Goal: Task Accomplishment & Management: Manage account settings

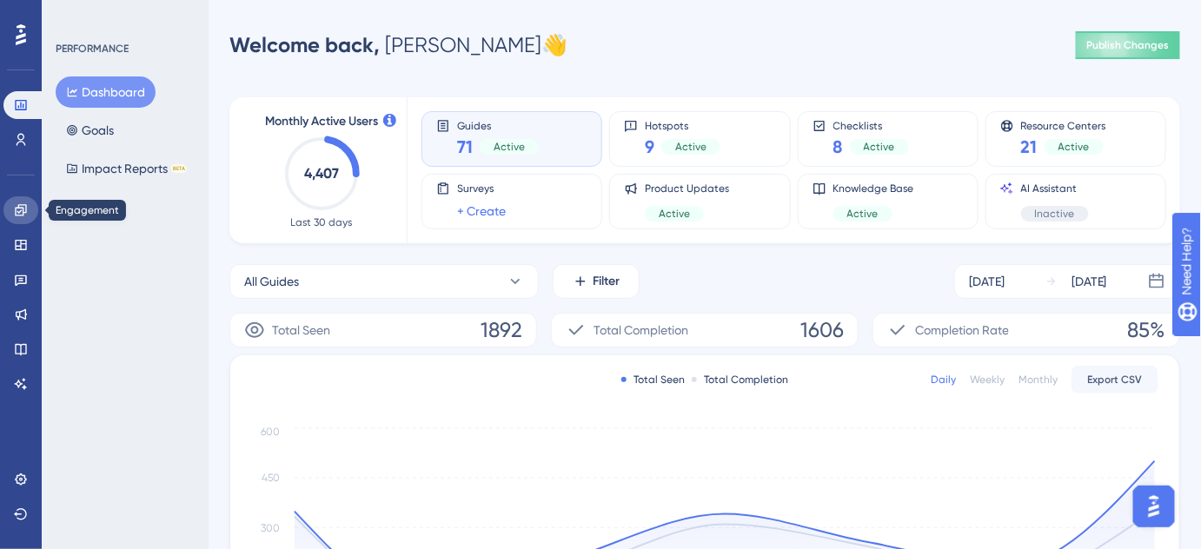
click at [20, 218] on link at bounding box center [20, 210] width 35 height 28
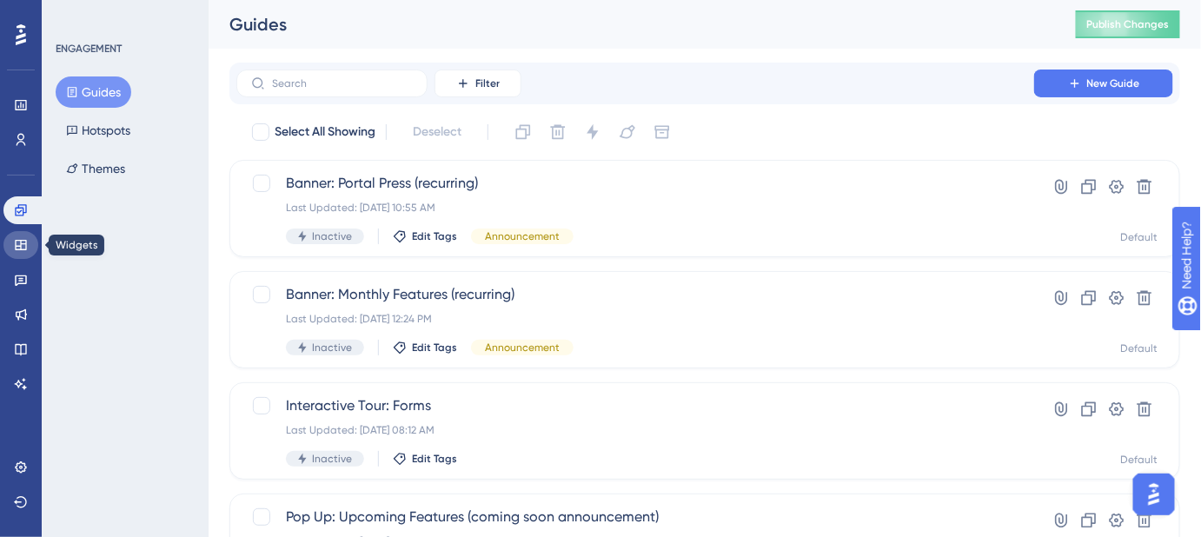
click at [12, 247] on link at bounding box center [20, 245] width 35 height 28
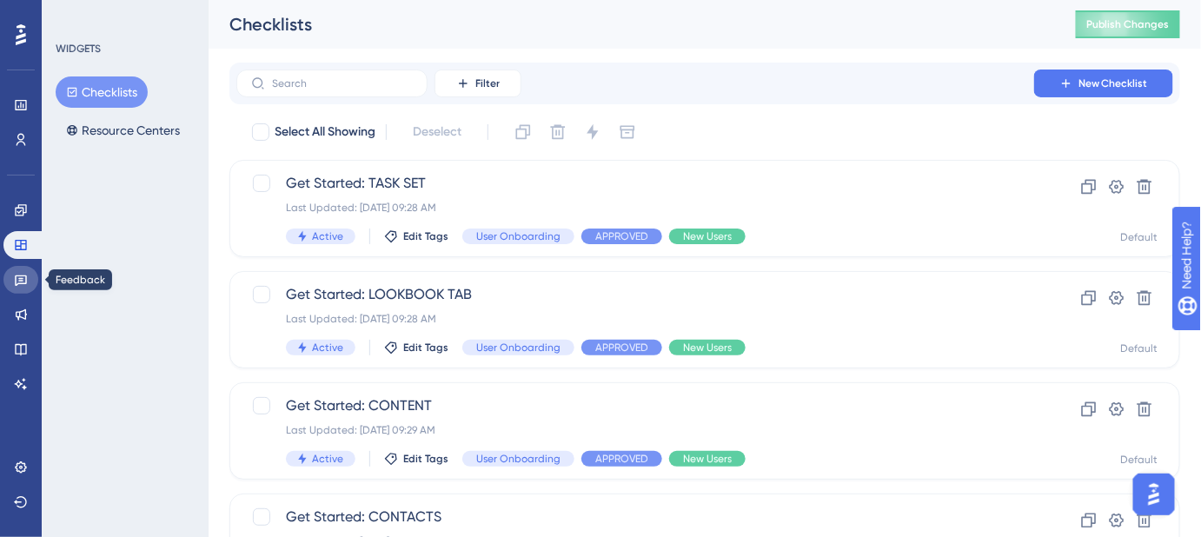
click at [9, 284] on link at bounding box center [20, 280] width 35 height 28
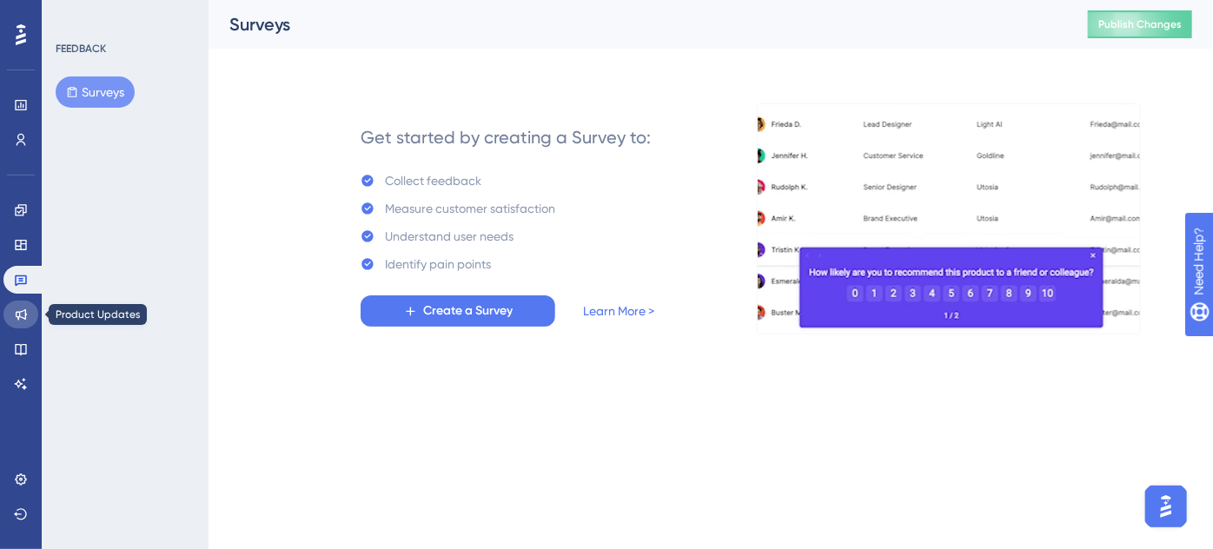
click at [18, 309] on icon at bounding box center [21, 315] width 14 height 14
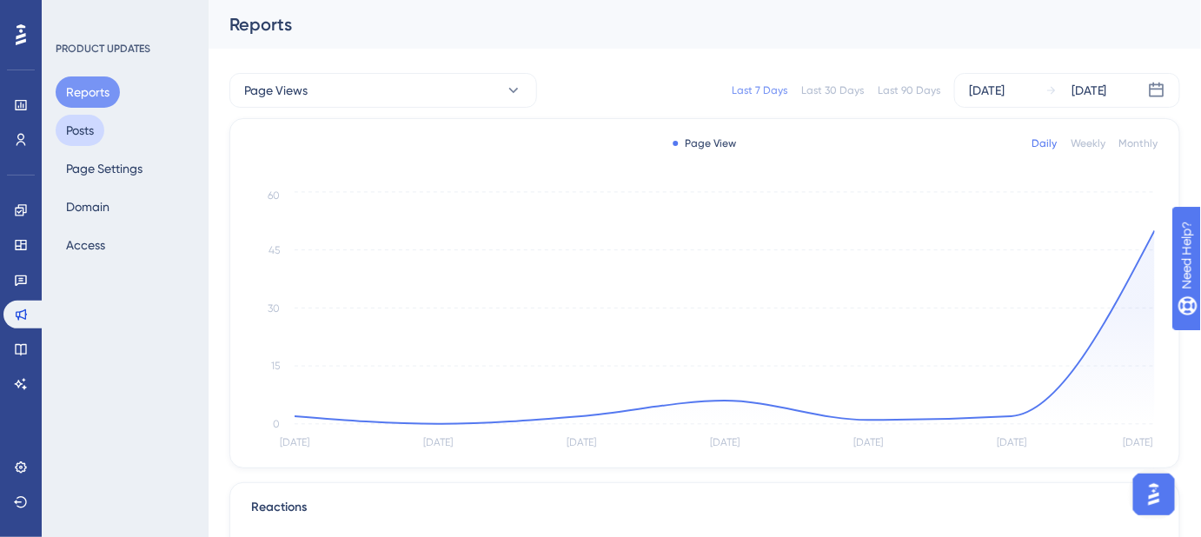
click at [83, 133] on button "Posts" at bounding box center [80, 130] width 49 height 31
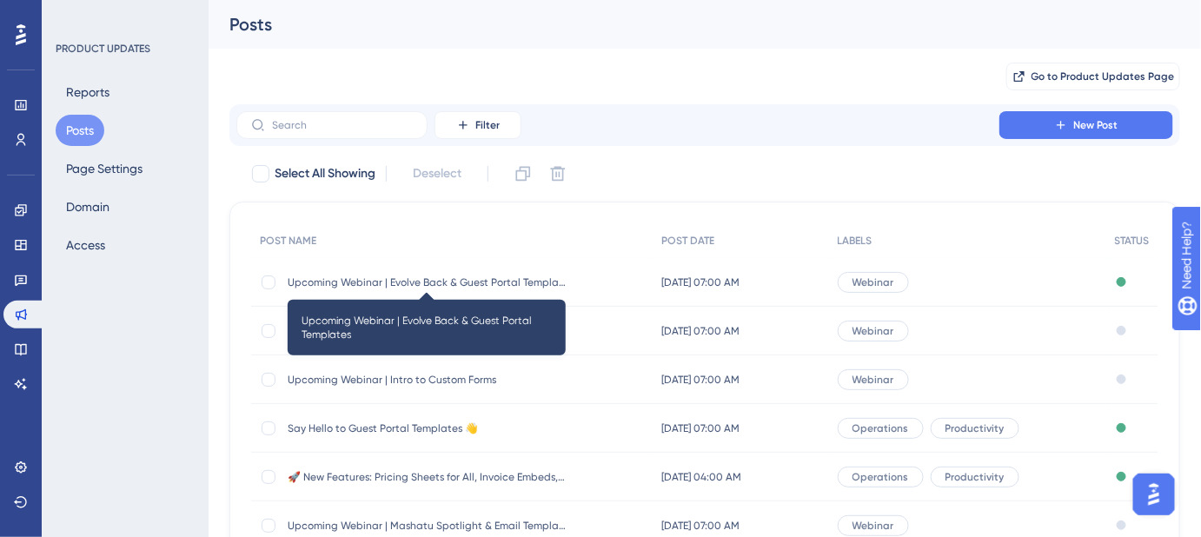
click at [494, 287] on span "Upcoming Webinar | Evolve Back & Guest Portal Templates" at bounding box center [427, 282] width 278 height 14
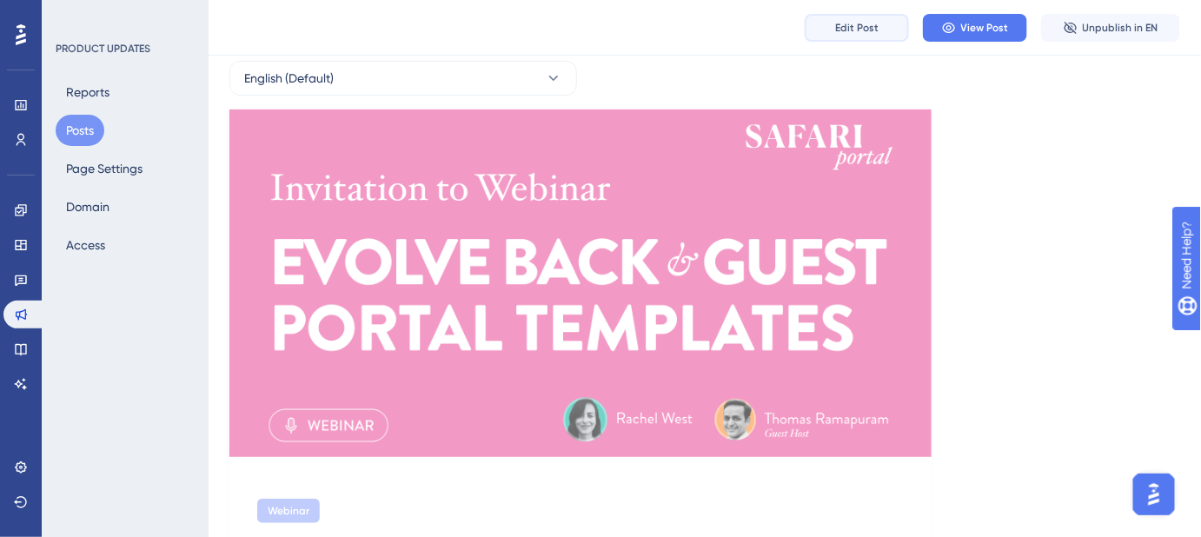
click at [850, 34] on button "Edit Post" at bounding box center [857, 28] width 104 height 28
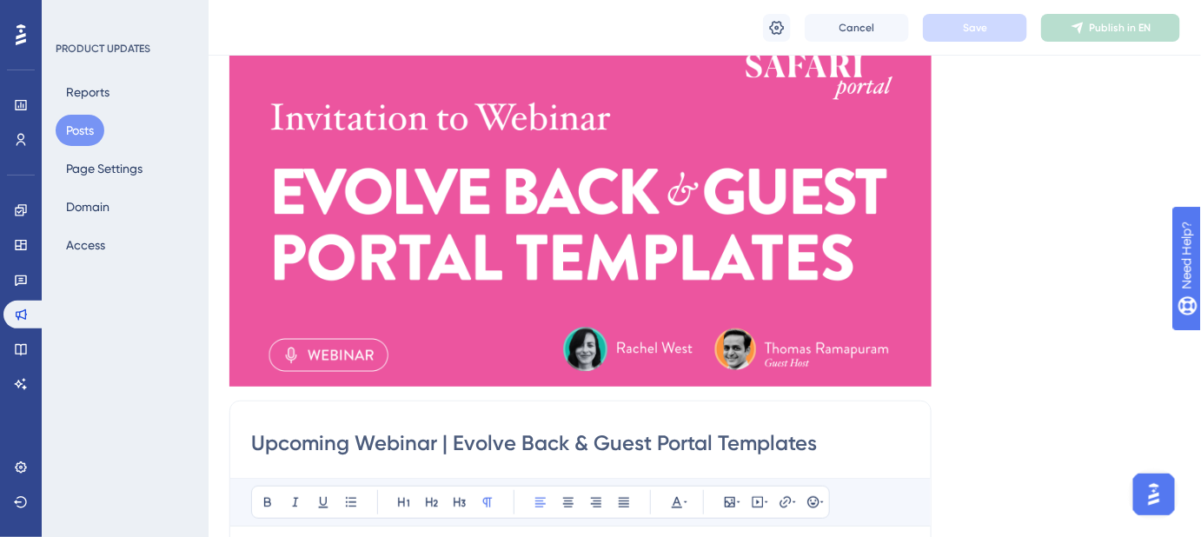
scroll to position [16, 0]
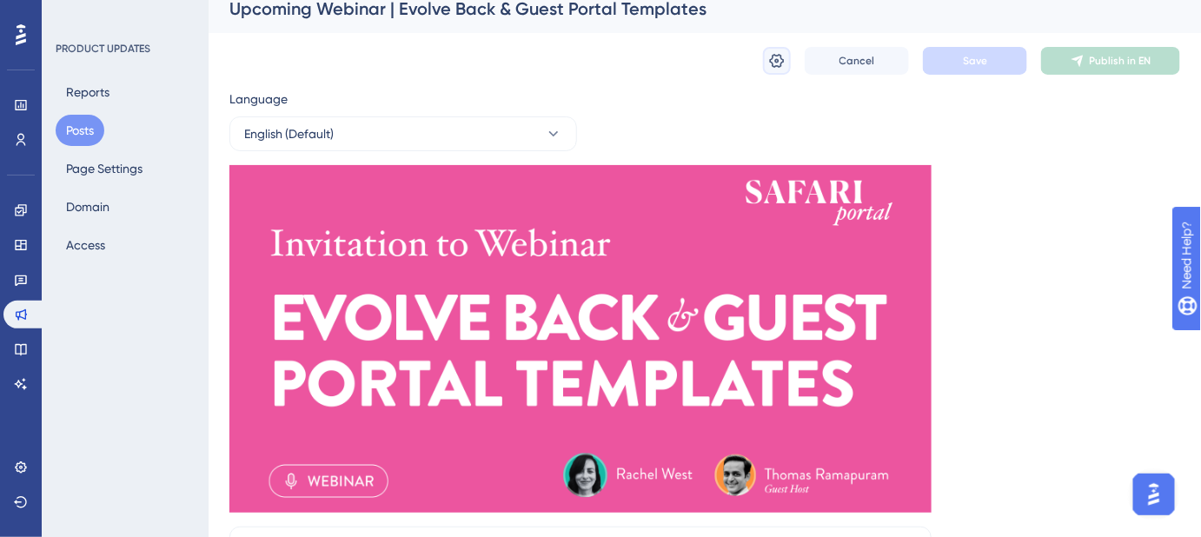
click at [781, 58] on icon at bounding box center [777, 61] width 15 height 14
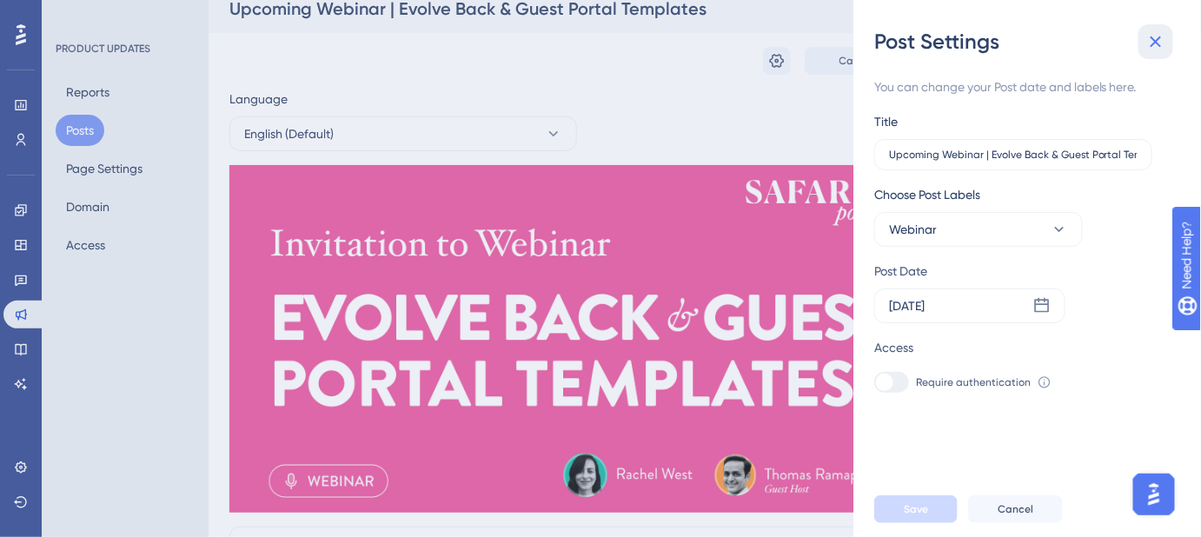
click at [1152, 43] on icon at bounding box center [1156, 41] width 11 height 11
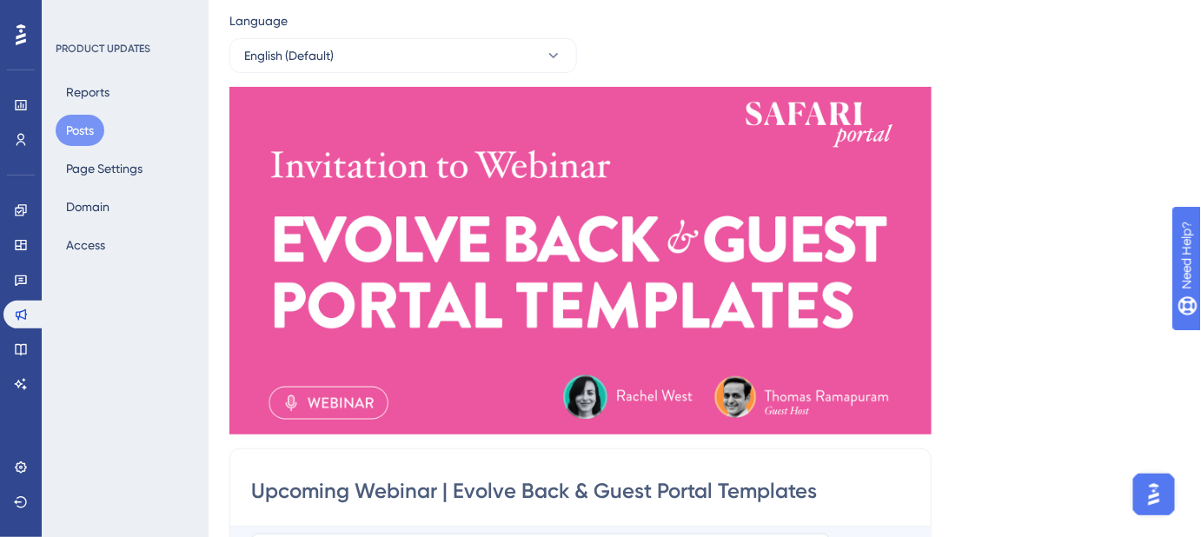
scroll to position [0, 0]
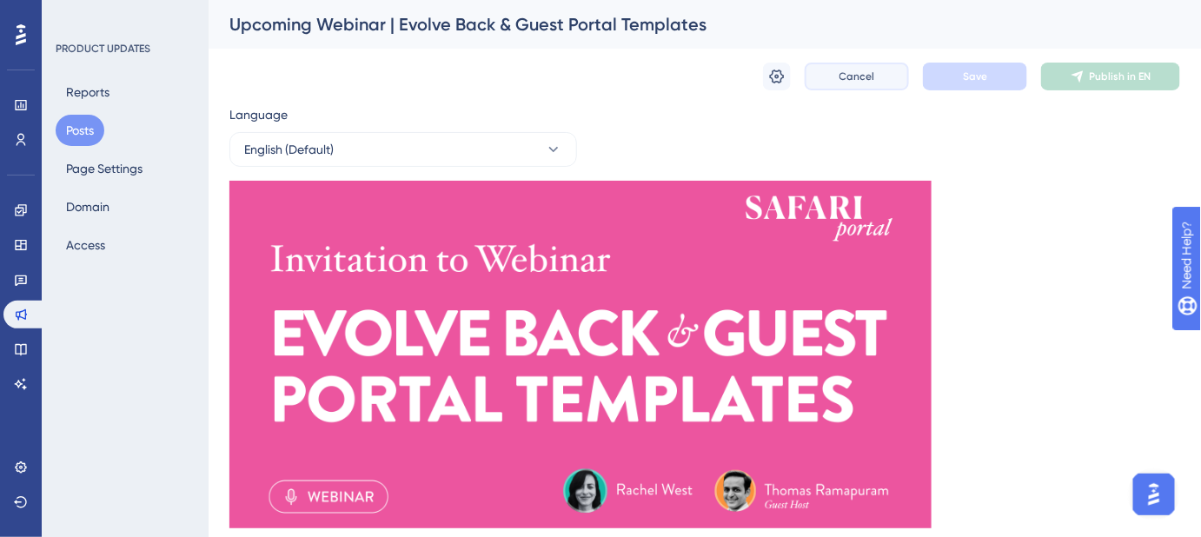
click at [843, 86] on button "Cancel" at bounding box center [857, 77] width 104 height 28
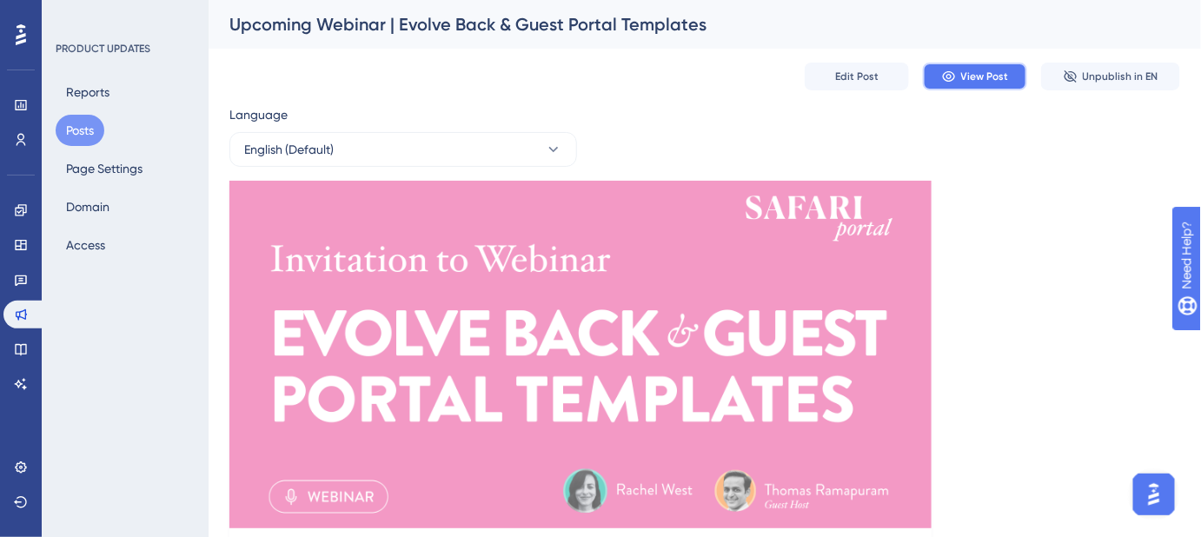
click at [986, 85] on button "View Post" at bounding box center [975, 77] width 104 height 28
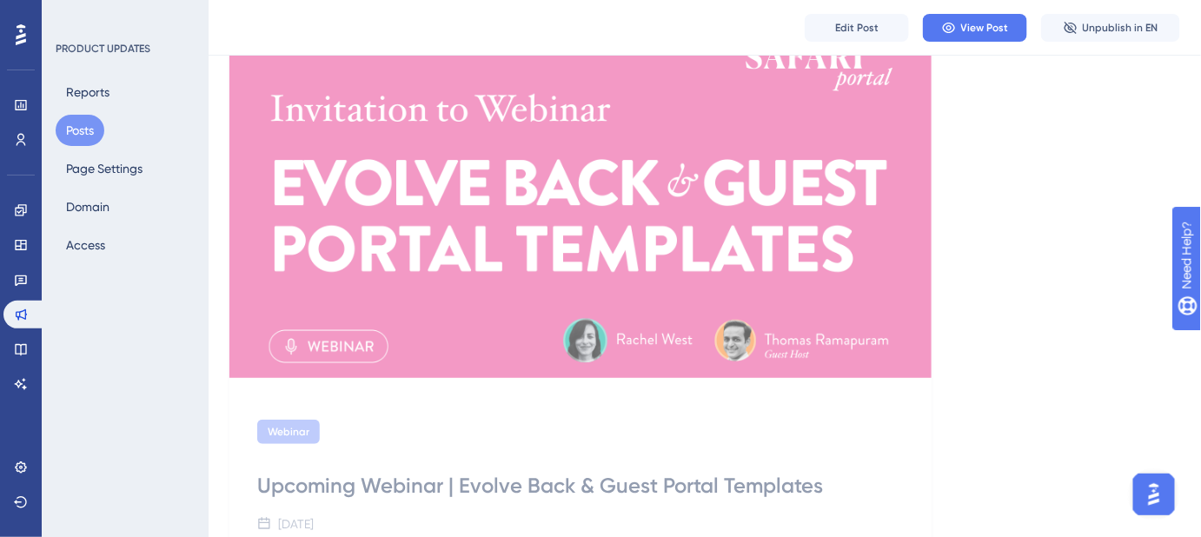
scroll to position [315, 0]
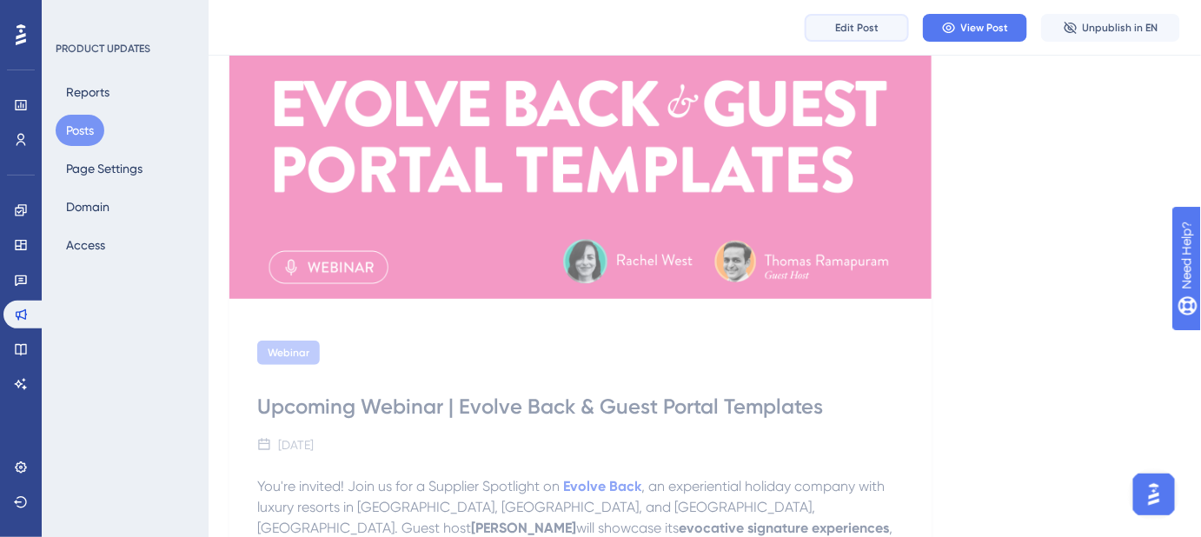
click at [869, 24] on span "Edit Post" at bounding box center [856, 28] width 43 height 14
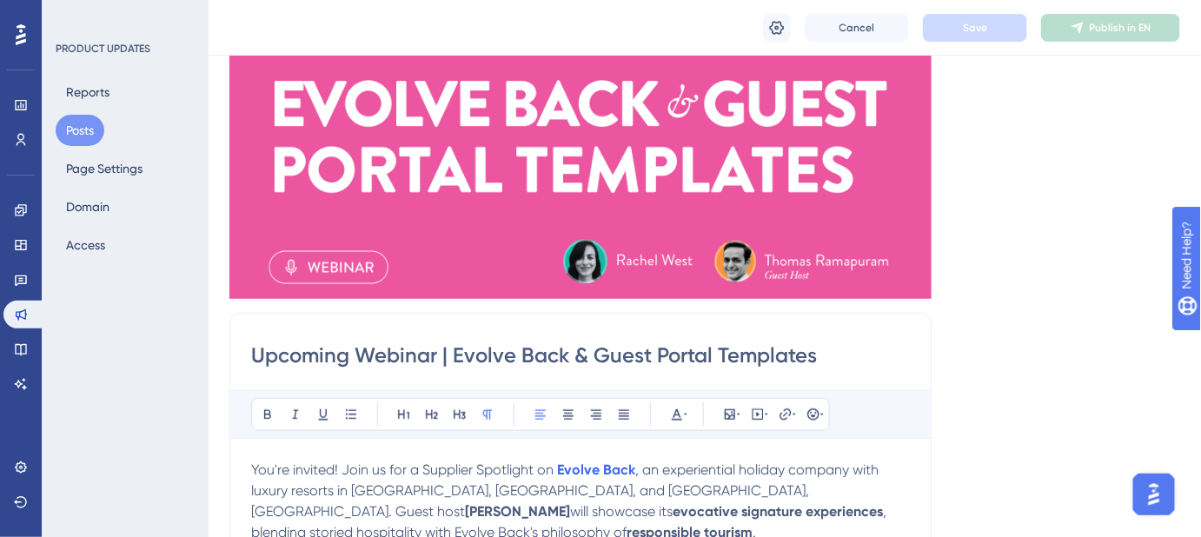
scroll to position [637, 0]
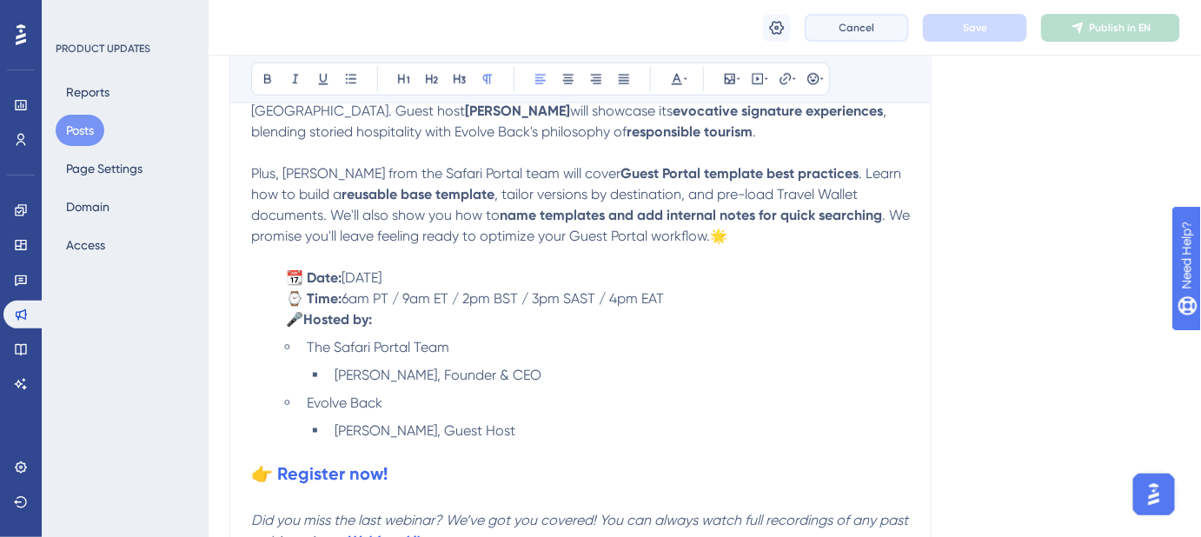
click at [864, 27] on span "Cancel" at bounding box center [857, 28] width 36 height 14
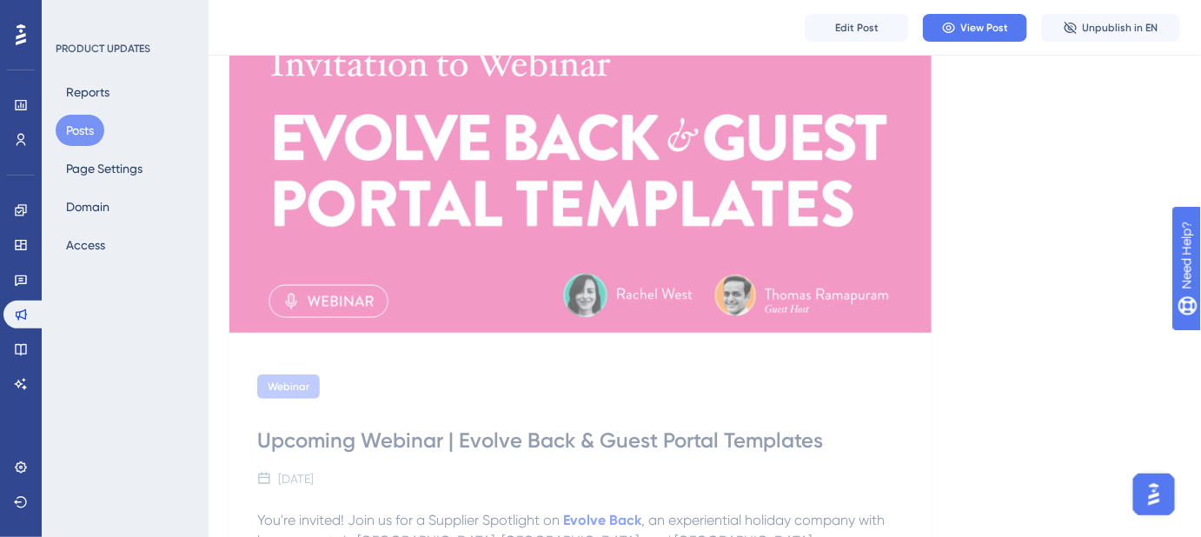
scroll to position [0, 0]
